Goal: Transaction & Acquisition: Purchase product/service

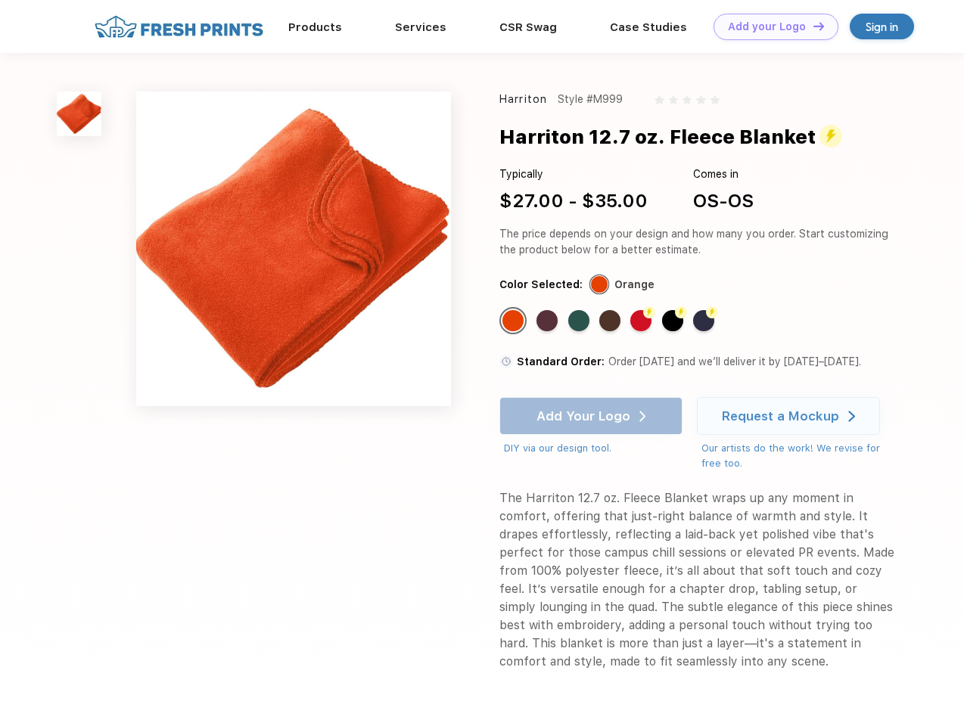
click at [770, 26] on link "Add your Logo Design Tool" at bounding box center [775, 27] width 125 height 26
click at [0, 0] on div "Design Tool" at bounding box center [0, 0] width 0 height 0
click at [812, 26] on link "Add your Logo Design Tool" at bounding box center [775, 27] width 125 height 26
click at [79, 113] on img at bounding box center [79, 114] width 45 height 45
click at [514, 321] on div "Standard Color" at bounding box center [512, 320] width 21 height 21
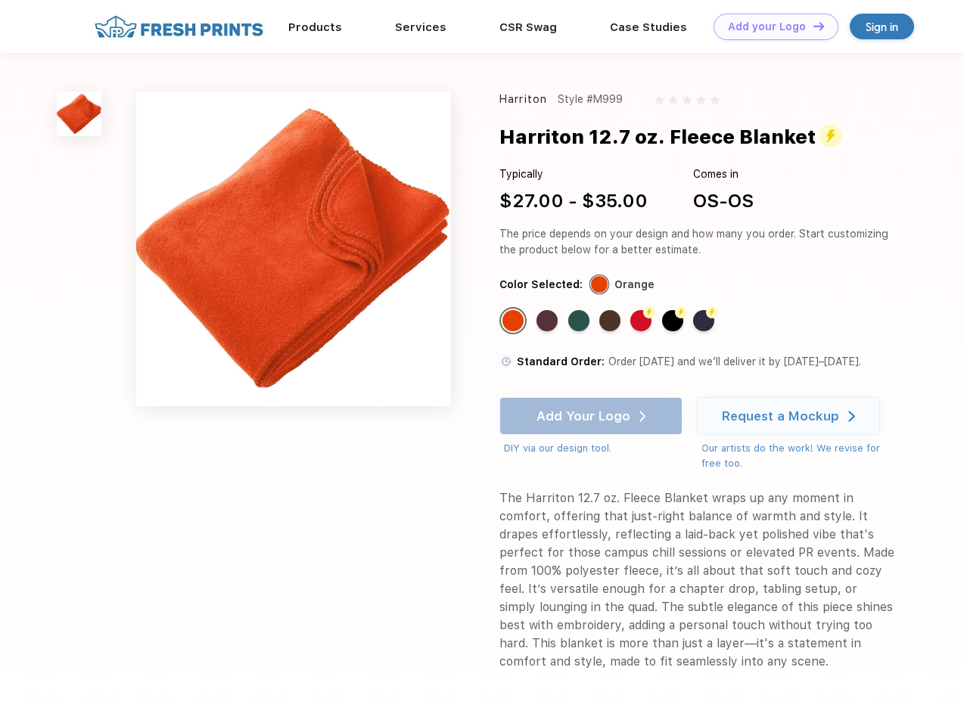
click at [548, 321] on div "Standard Color" at bounding box center [546, 320] width 21 height 21
click at [580, 321] on div "Standard Color" at bounding box center [578, 320] width 21 height 21
click at [611, 321] on div "Standard Color" at bounding box center [609, 320] width 21 height 21
click at [642, 321] on div "Flash Color" at bounding box center [640, 320] width 21 height 21
click at [674, 321] on div "Flash Color" at bounding box center [672, 320] width 21 height 21
